Goal: Task Accomplishment & Management: Use online tool/utility

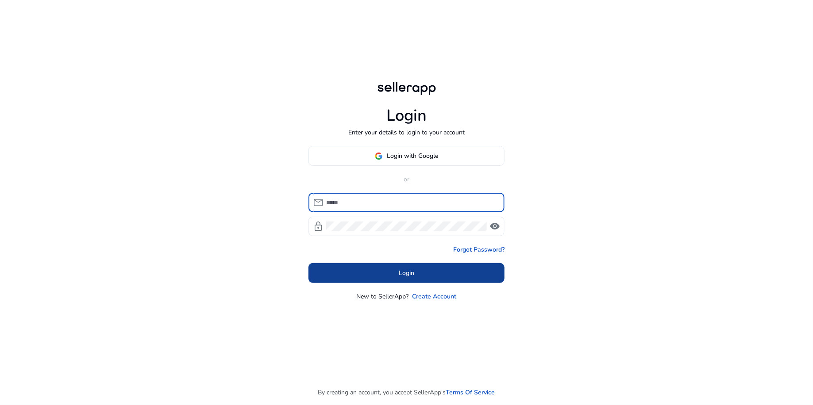
type input "**********"
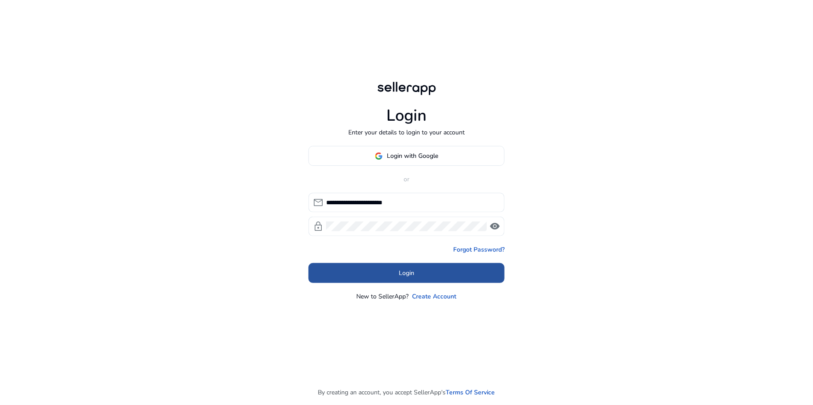
click at [388, 267] on span at bounding box center [406, 273] width 196 height 21
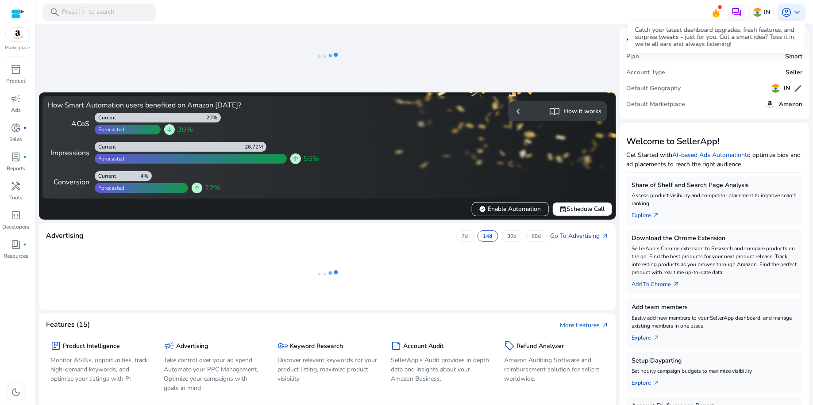
click at [718, 14] on icon at bounding box center [715, 11] width 13 height 12
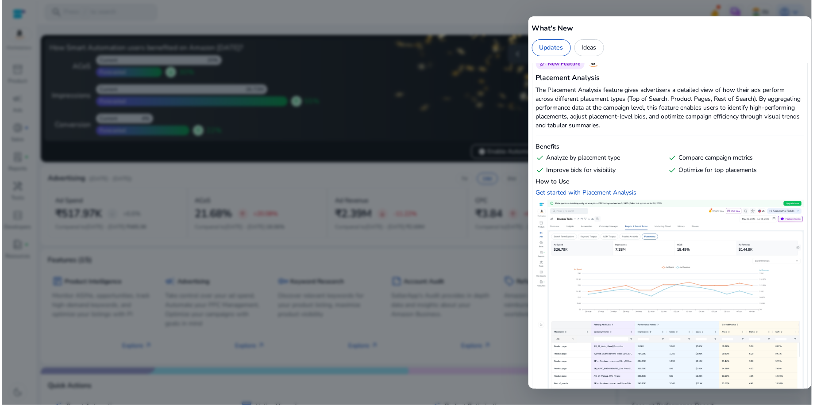
scroll to position [1034, 0]
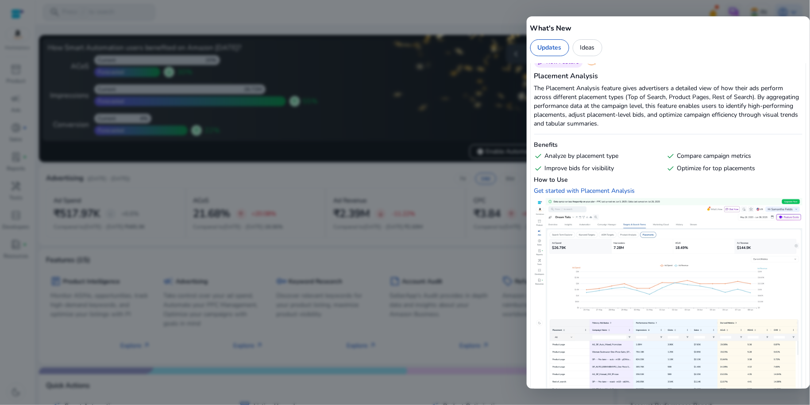
click at [384, 169] on div at bounding box center [405, 202] width 810 height 405
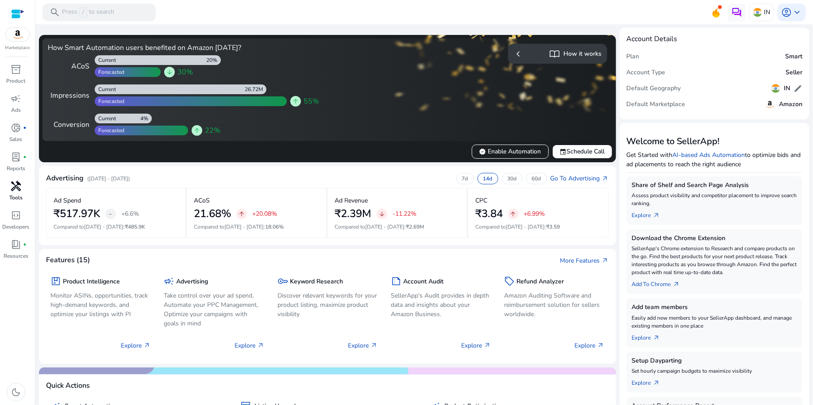
click at [21, 194] on p "Tools" at bounding box center [15, 198] width 13 height 8
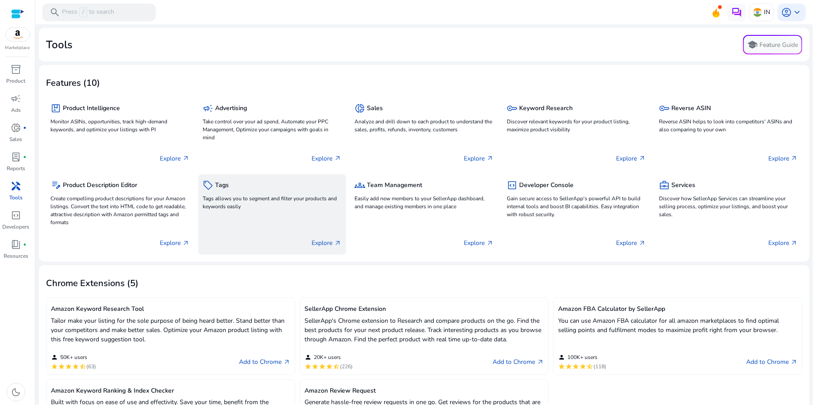
click at [325, 246] on p "Explore arrow_outward" at bounding box center [327, 243] width 30 height 9
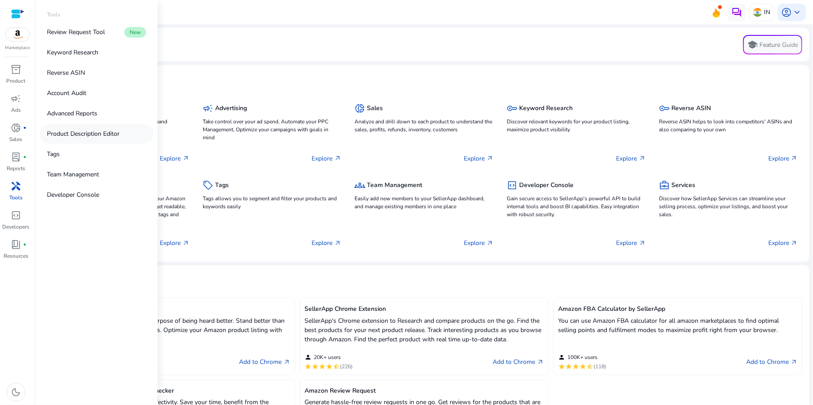
click at [93, 130] on p "Product Description Editor" at bounding box center [83, 133] width 73 height 9
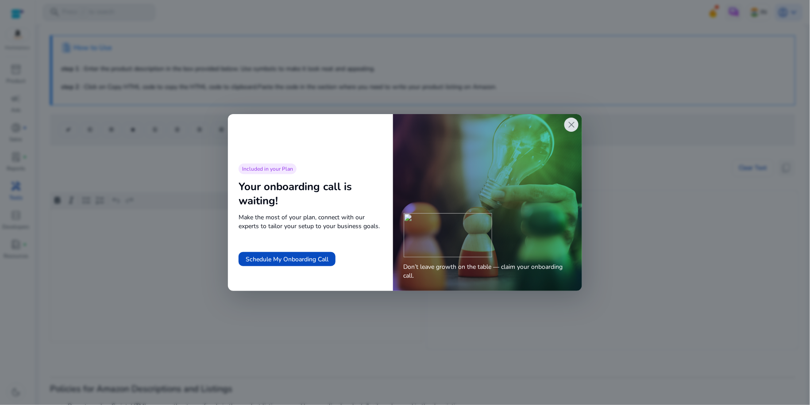
click at [573, 127] on span "close" at bounding box center [571, 124] width 11 height 11
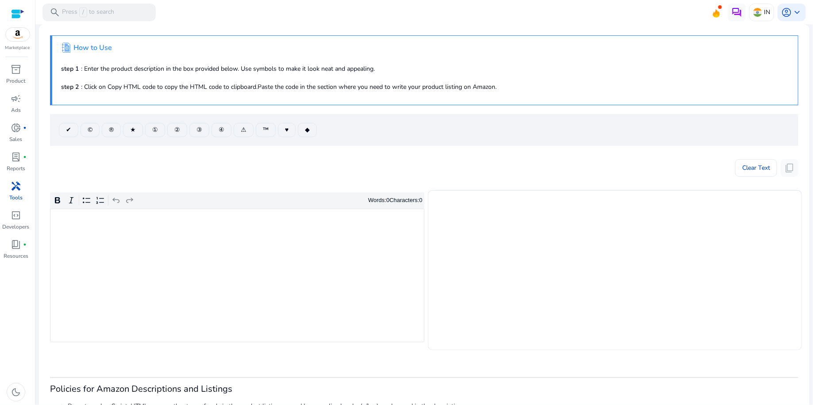
click at [208, 234] on div "Rich Text Editor. Editing area: main. Press ⌥0 for help." at bounding box center [237, 276] width 374 height 134
